Goal: Information Seeking & Learning: Learn about a topic

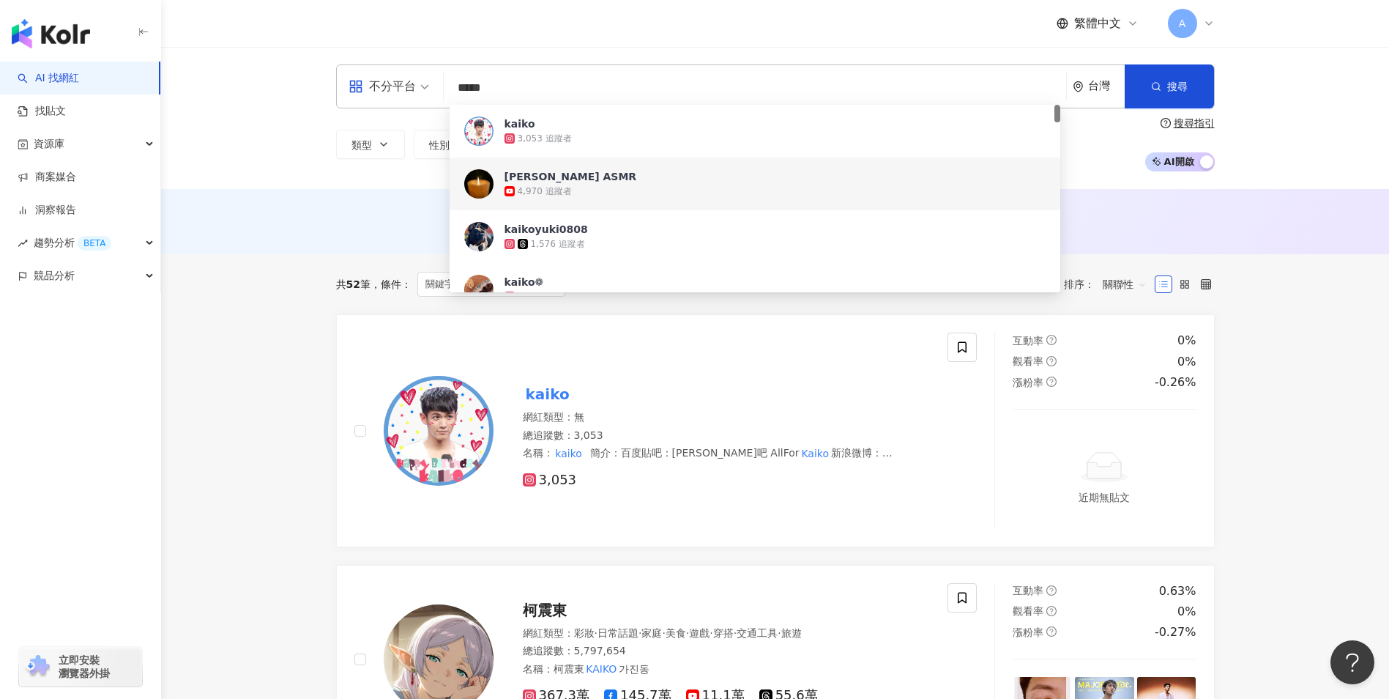
type input "*****"
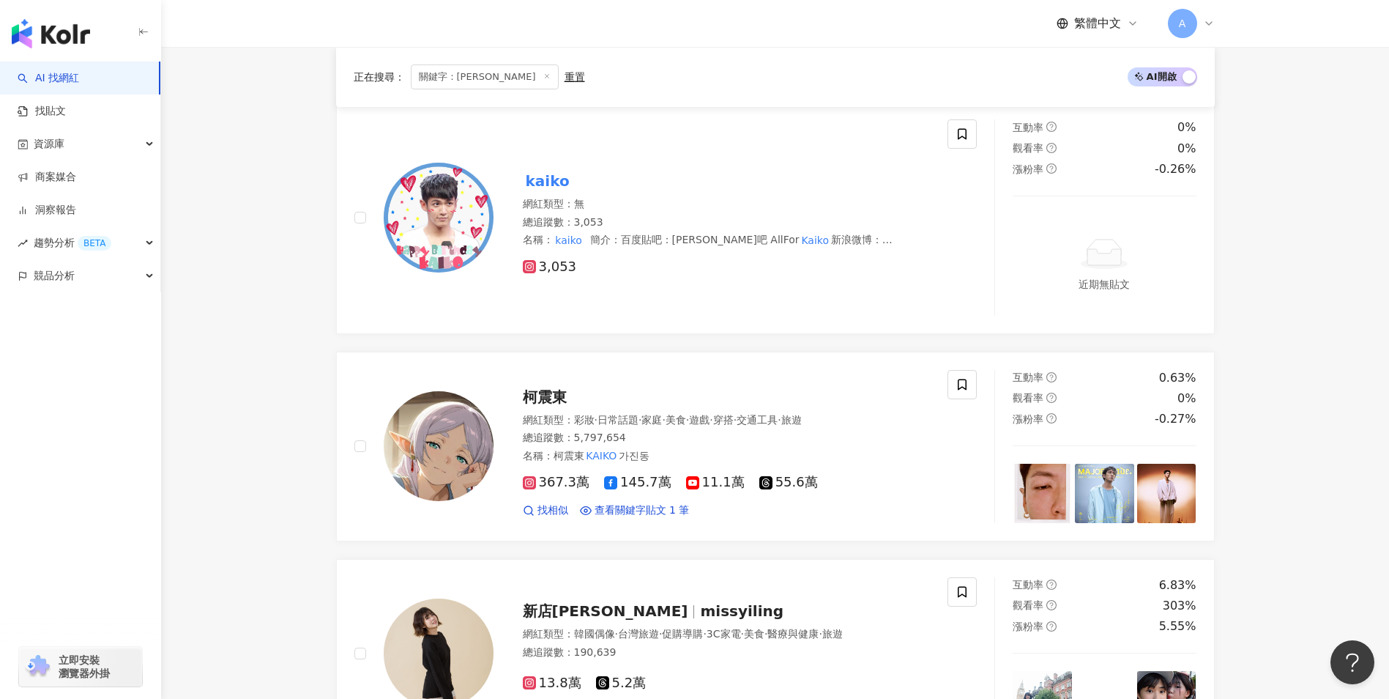
scroll to position [366, 0]
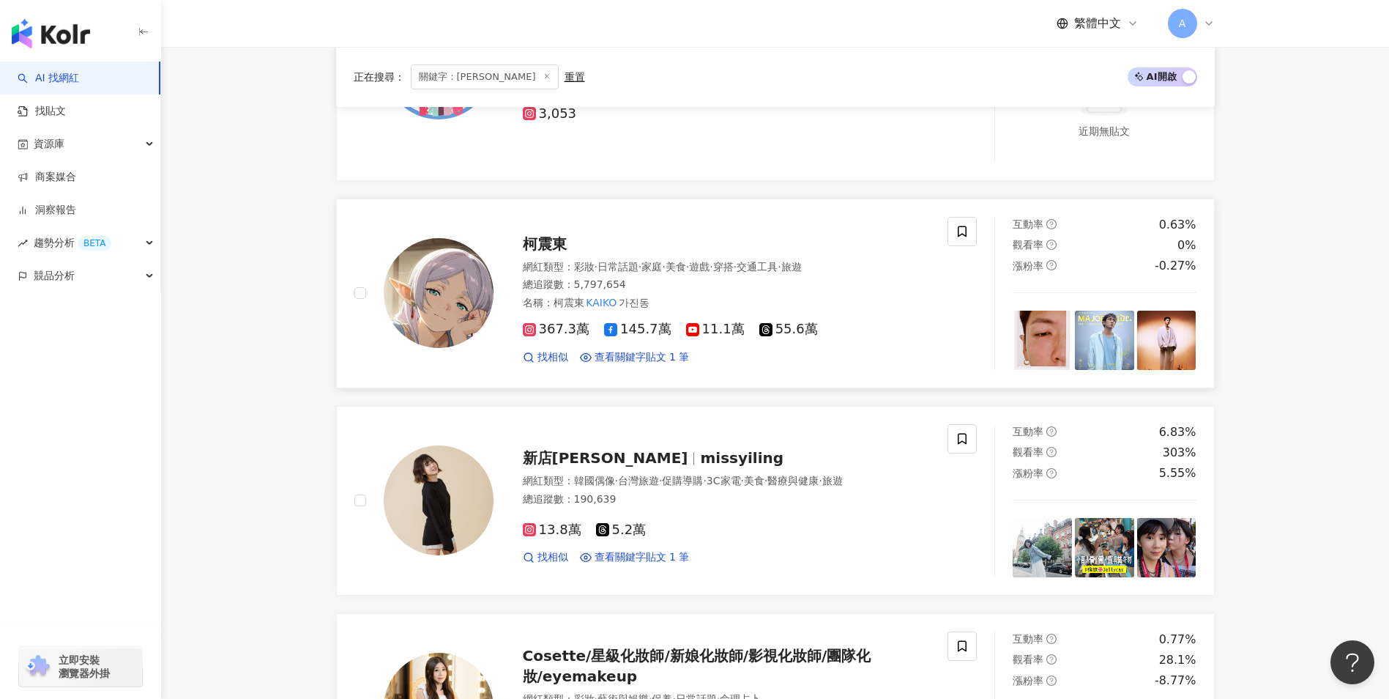
click at [543, 242] on span "柯震東" at bounding box center [545, 244] width 44 height 18
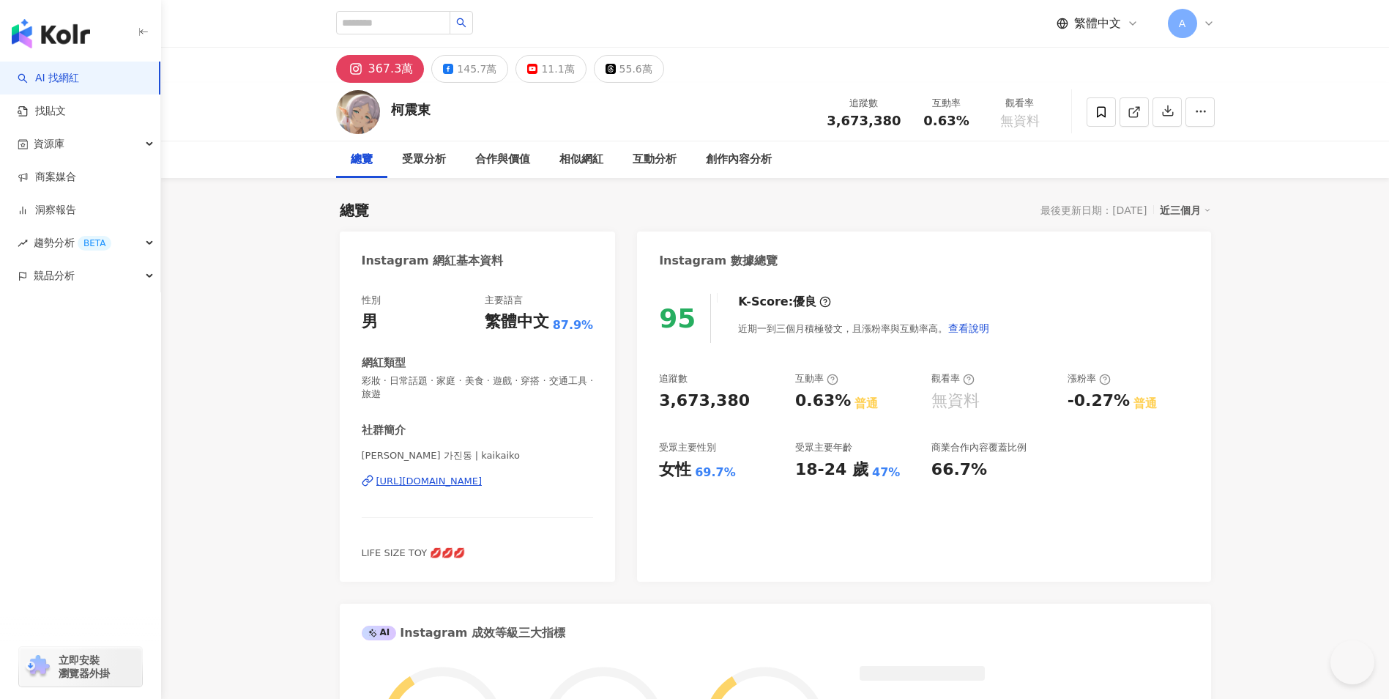
click at [455, 481] on div "https://www.instagram.com/kaikaiko/" at bounding box center [429, 481] width 106 height 13
